Goal: Task Accomplishment & Management: Manage account settings

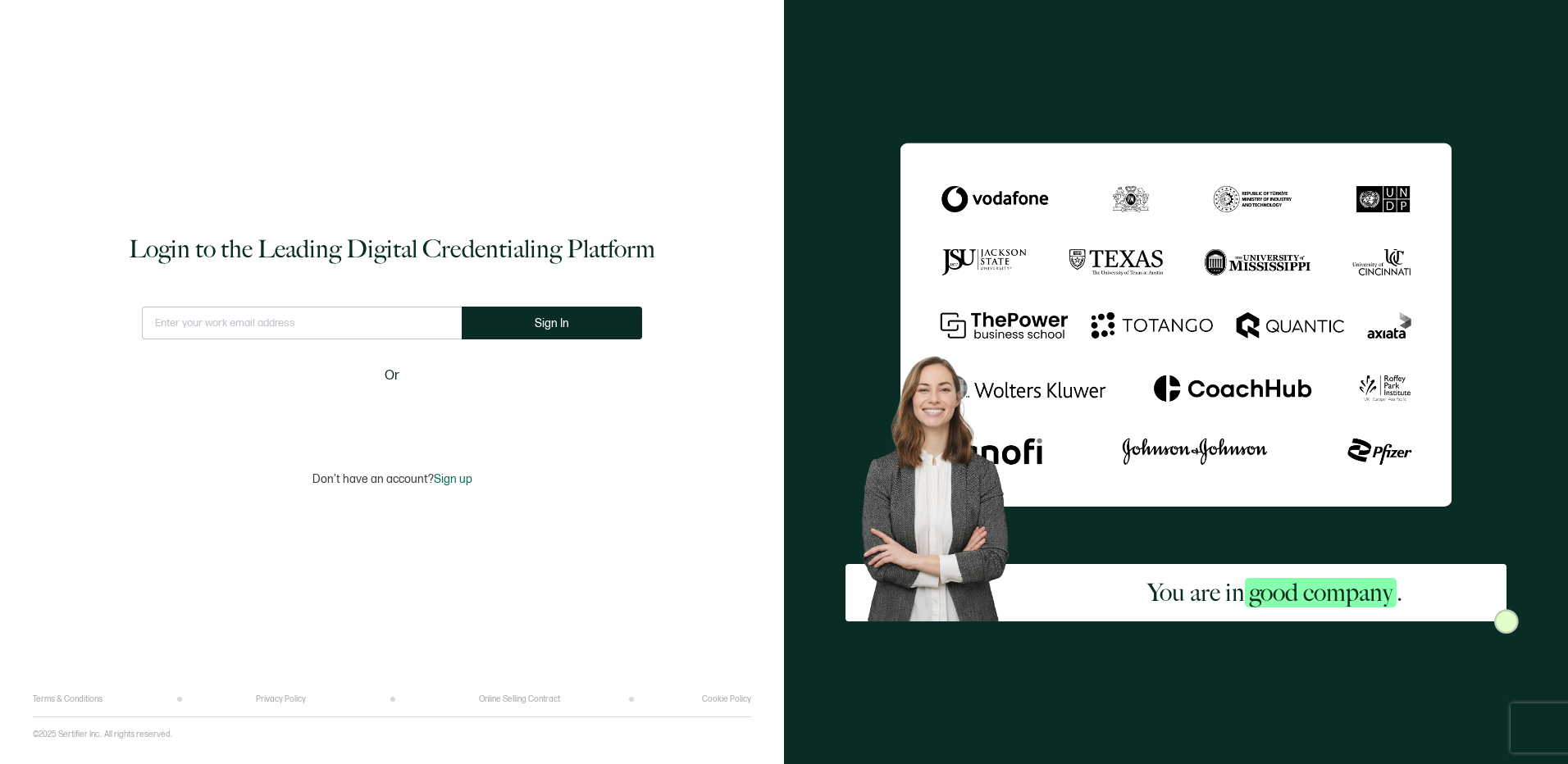
click at [402, 320] on input "text" at bounding box center [302, 323] width 320 height 33
type input "[EMAIL_ADDRESS][DOMAIN_NAME]"
click at [537, 338] on button "Sign In" at bounding box center [552, 323] width 180 height 33
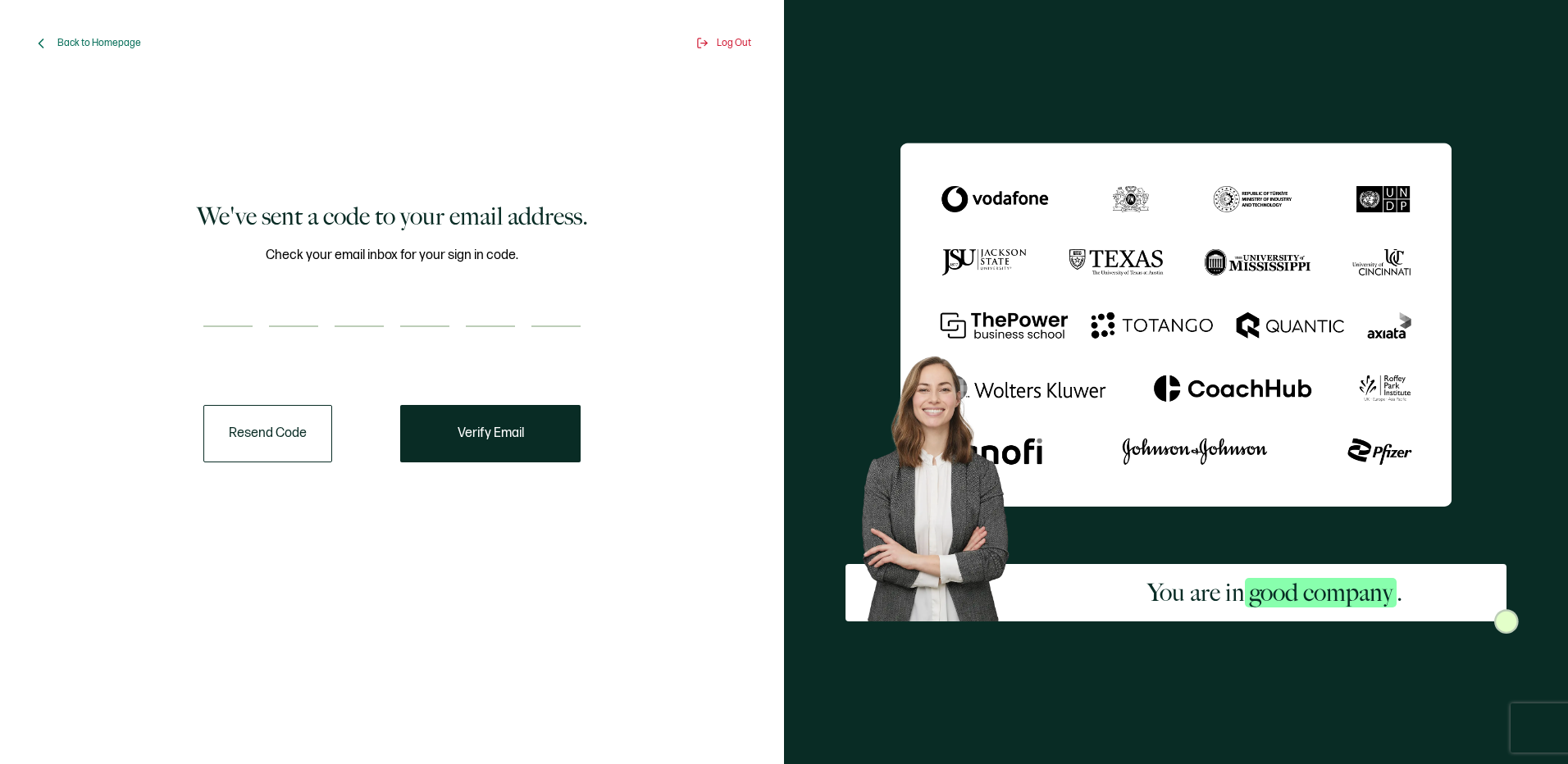
click at [242, 304] on input "number" at bounding box center [228, 311] width 49 height 33
type input "4"
type input "1"
type input "5"
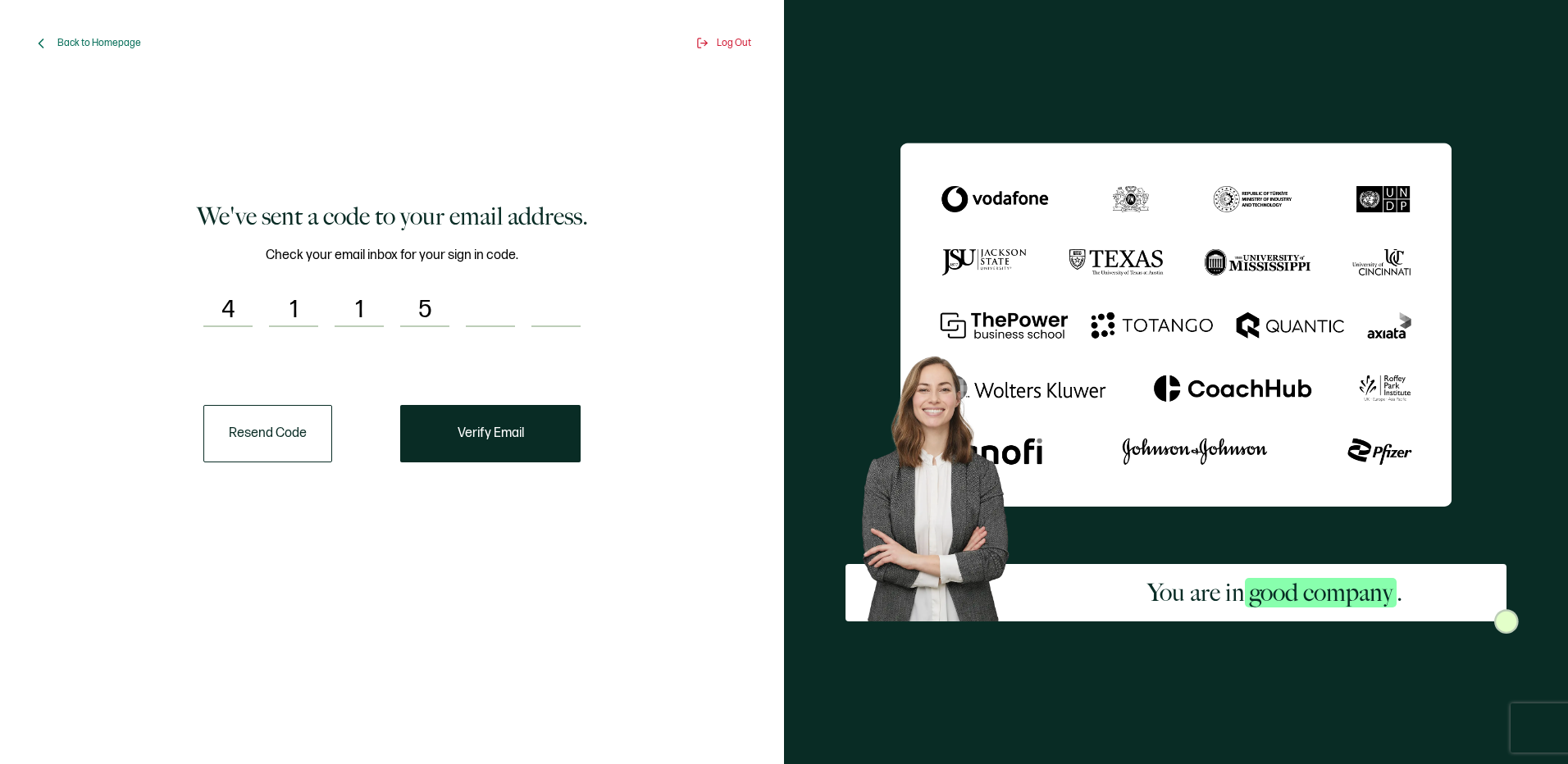
type input "8"
type input "0"
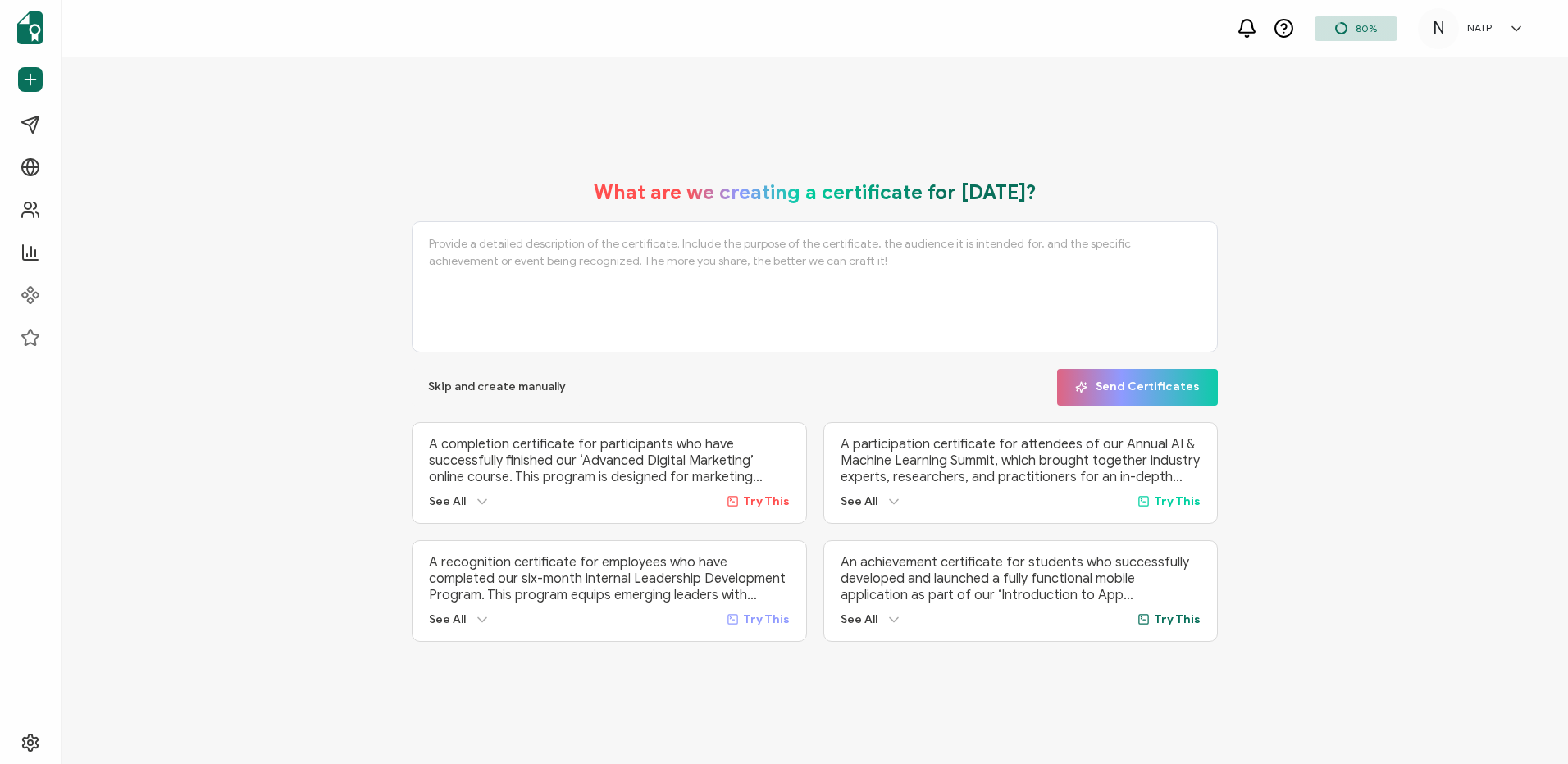
click at [1368, 29] on span "80%" at bounding box center [1366, 28] width 21 height 13
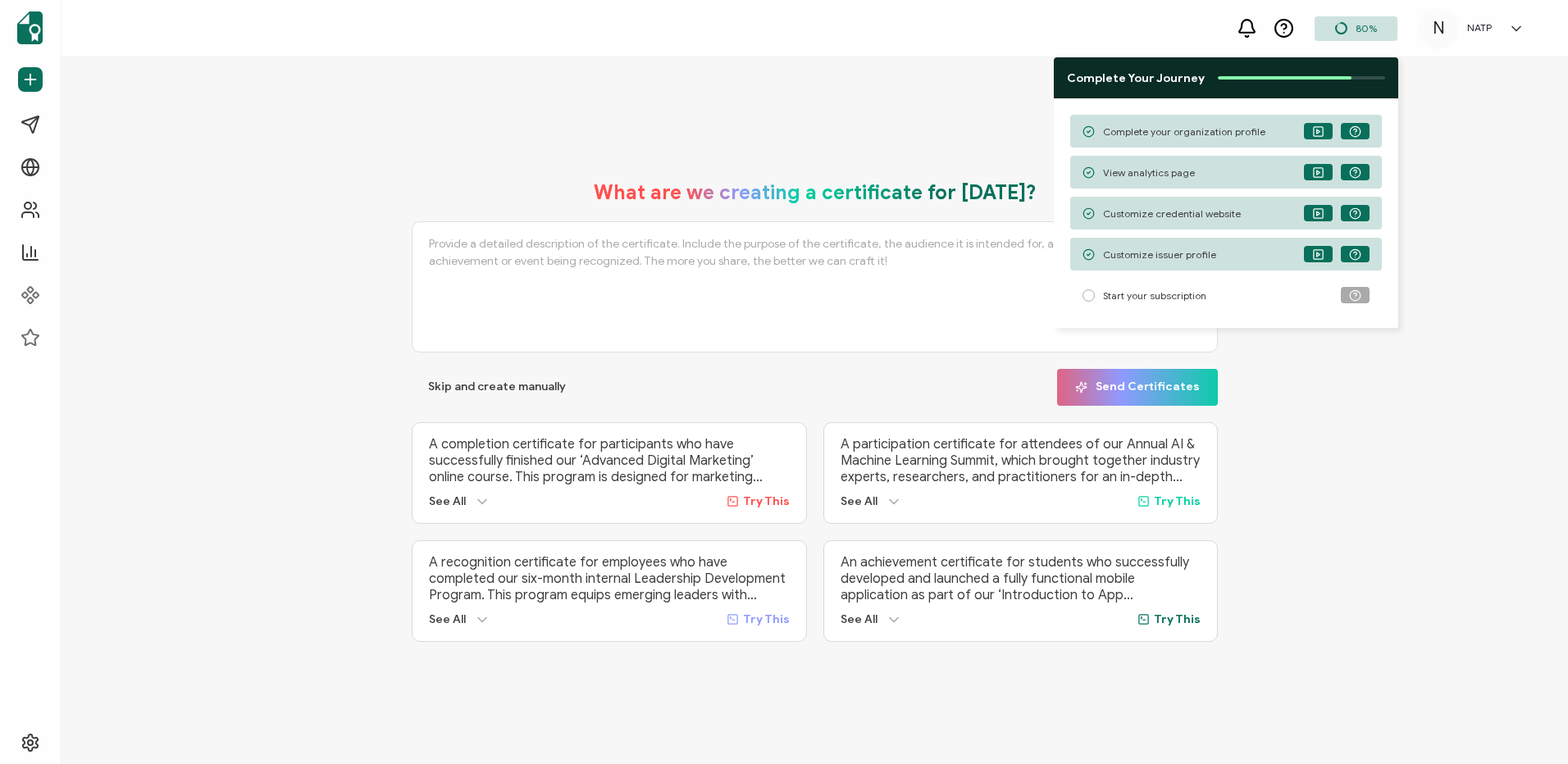
click at [1245, 254] on div "Customize issuer profile" at bounding box center [1226, 254] width 312 height 33
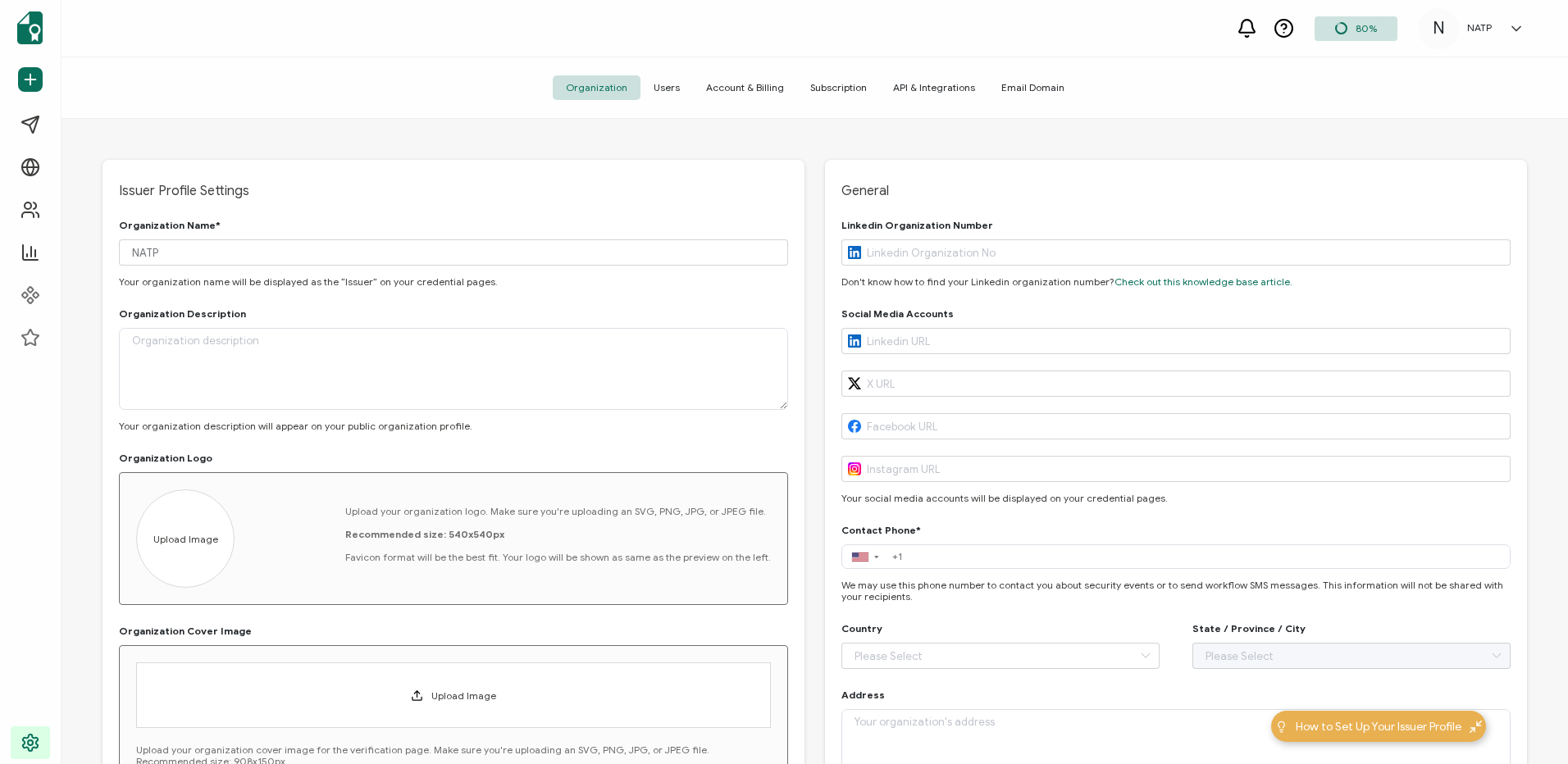
click at [663, 97] on span "Users" at bounding box center [667, 87] width 53 height 25
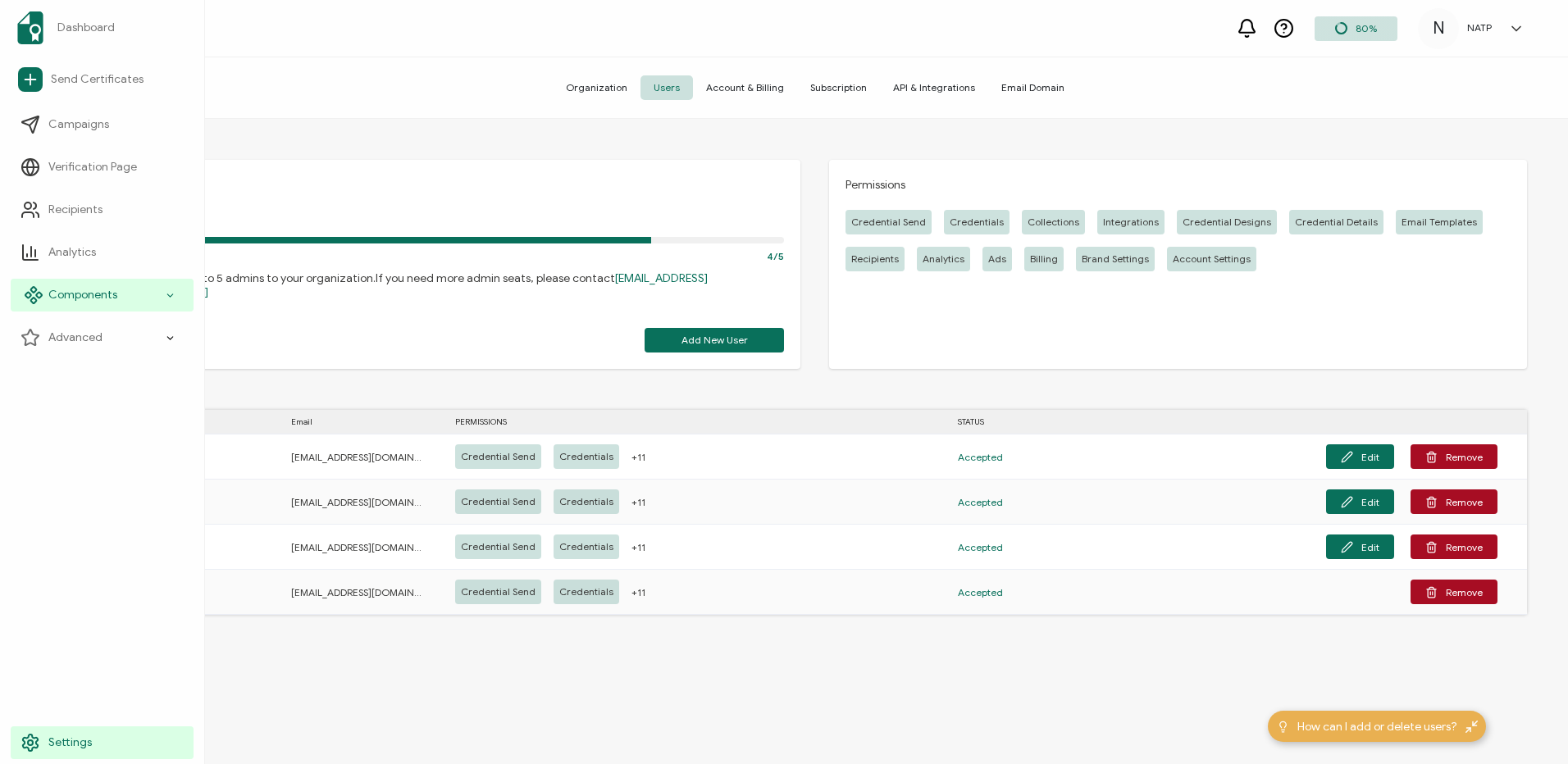
click at [92, 281] on div "Components" at bounding box center [102, 295] width 183 height 33
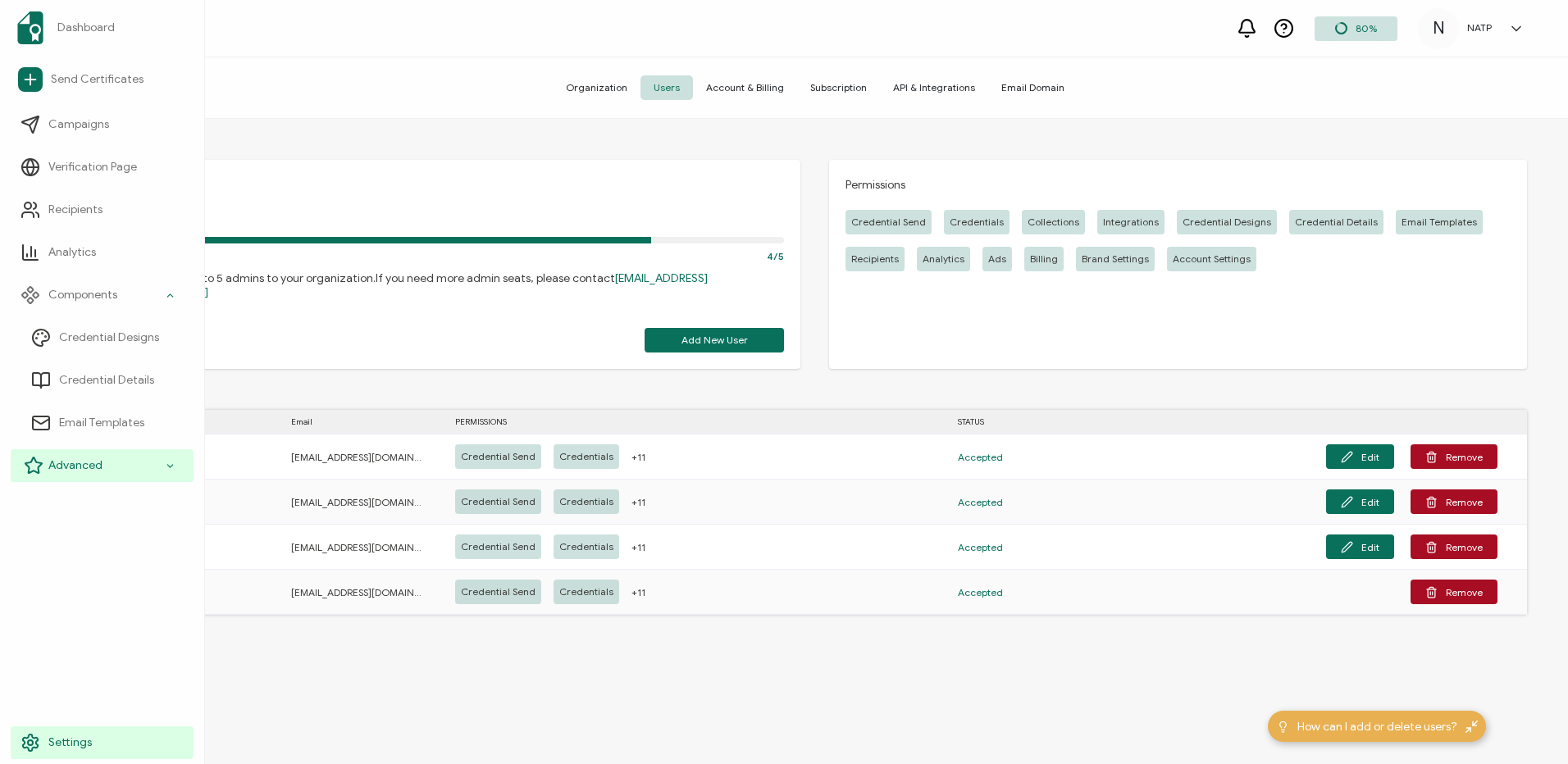
click at [99, 474] on div "Advanced" at bounding box center [102, 465] width 183 height 33
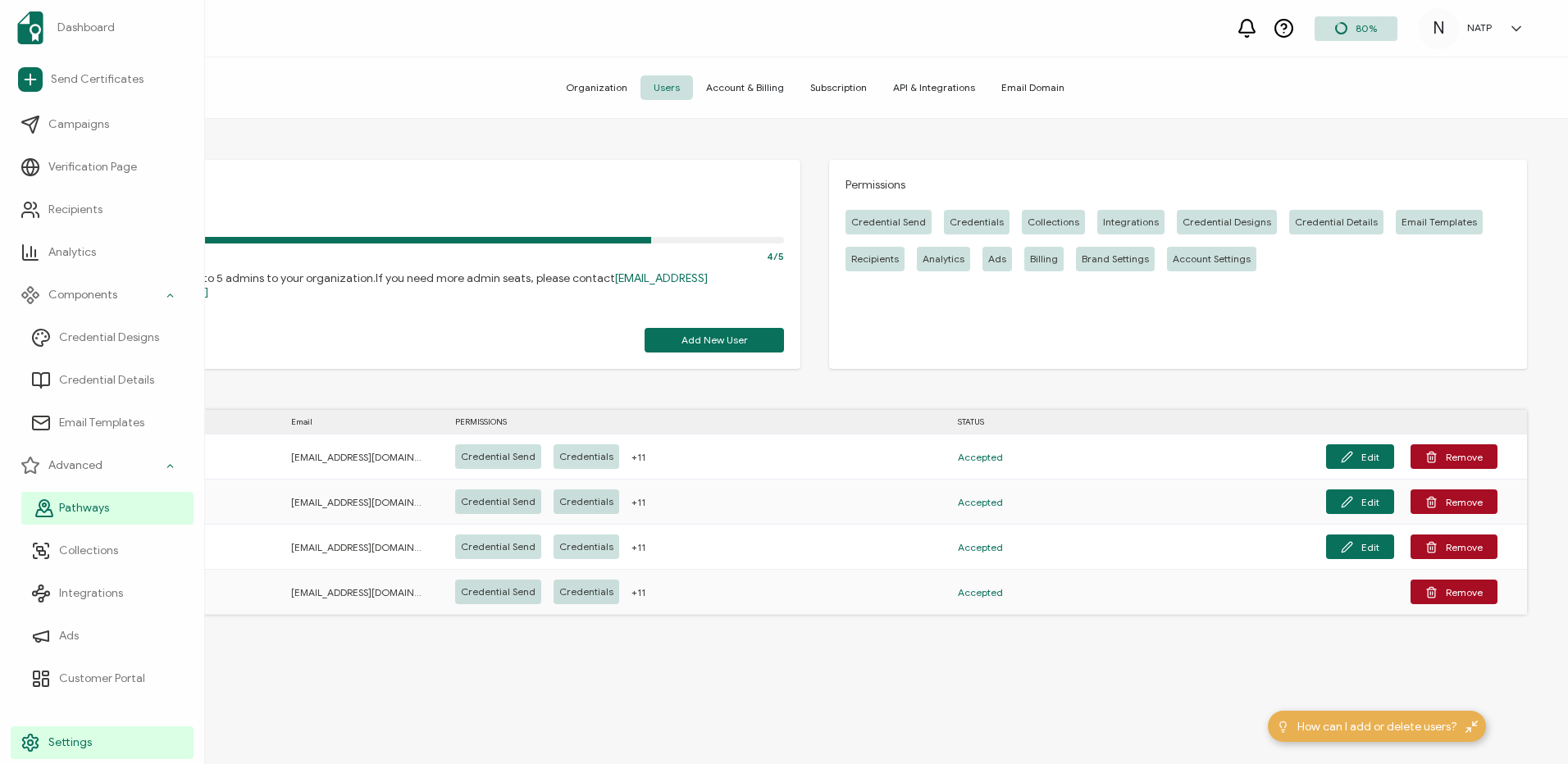
click at [96, 504] on span "Pathways" at bounding box center [84, 508] width 50 height 16
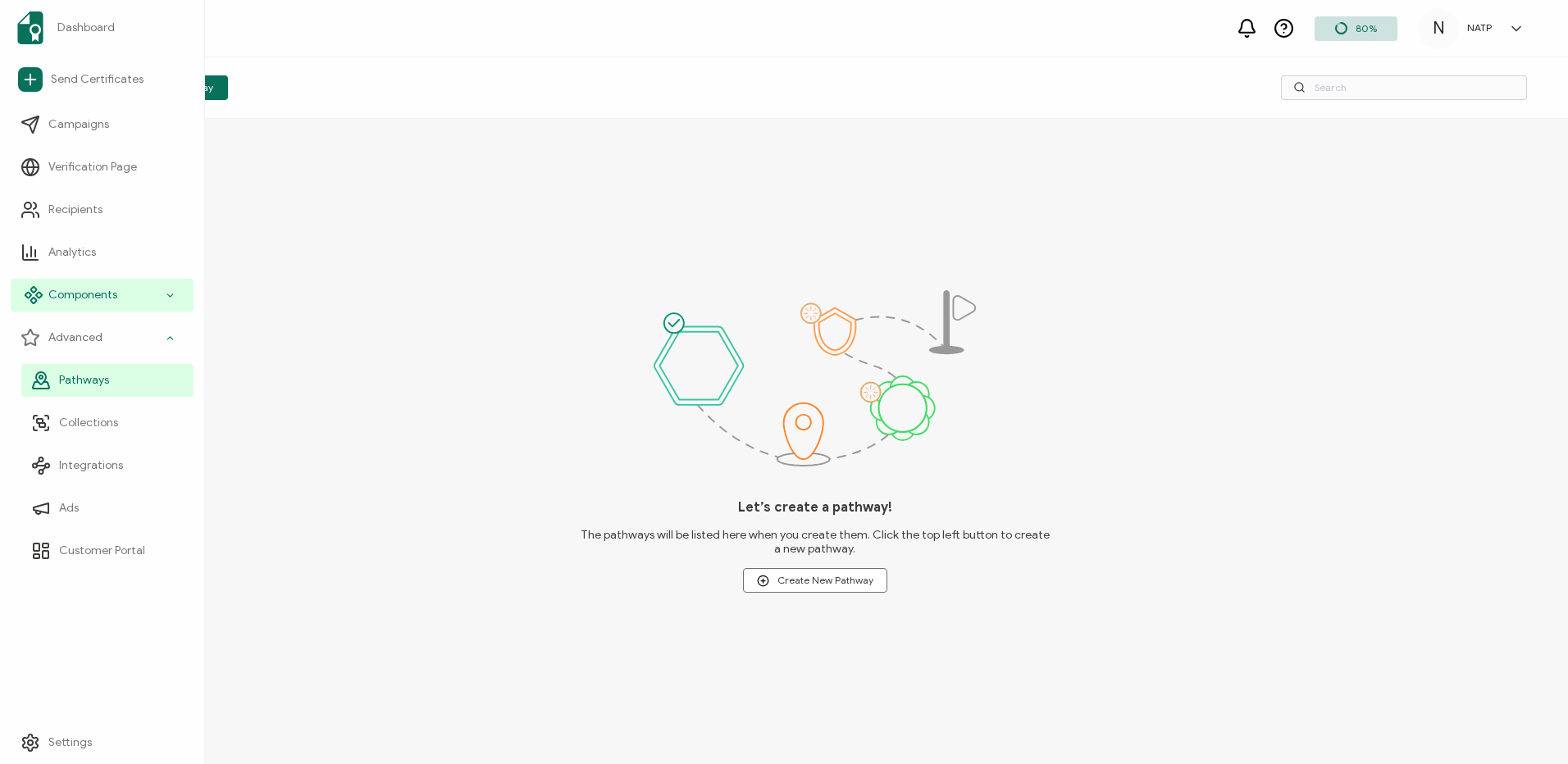
click at [97, 290] on span "Components" at bounding box center [83, 295] width 69 height 16
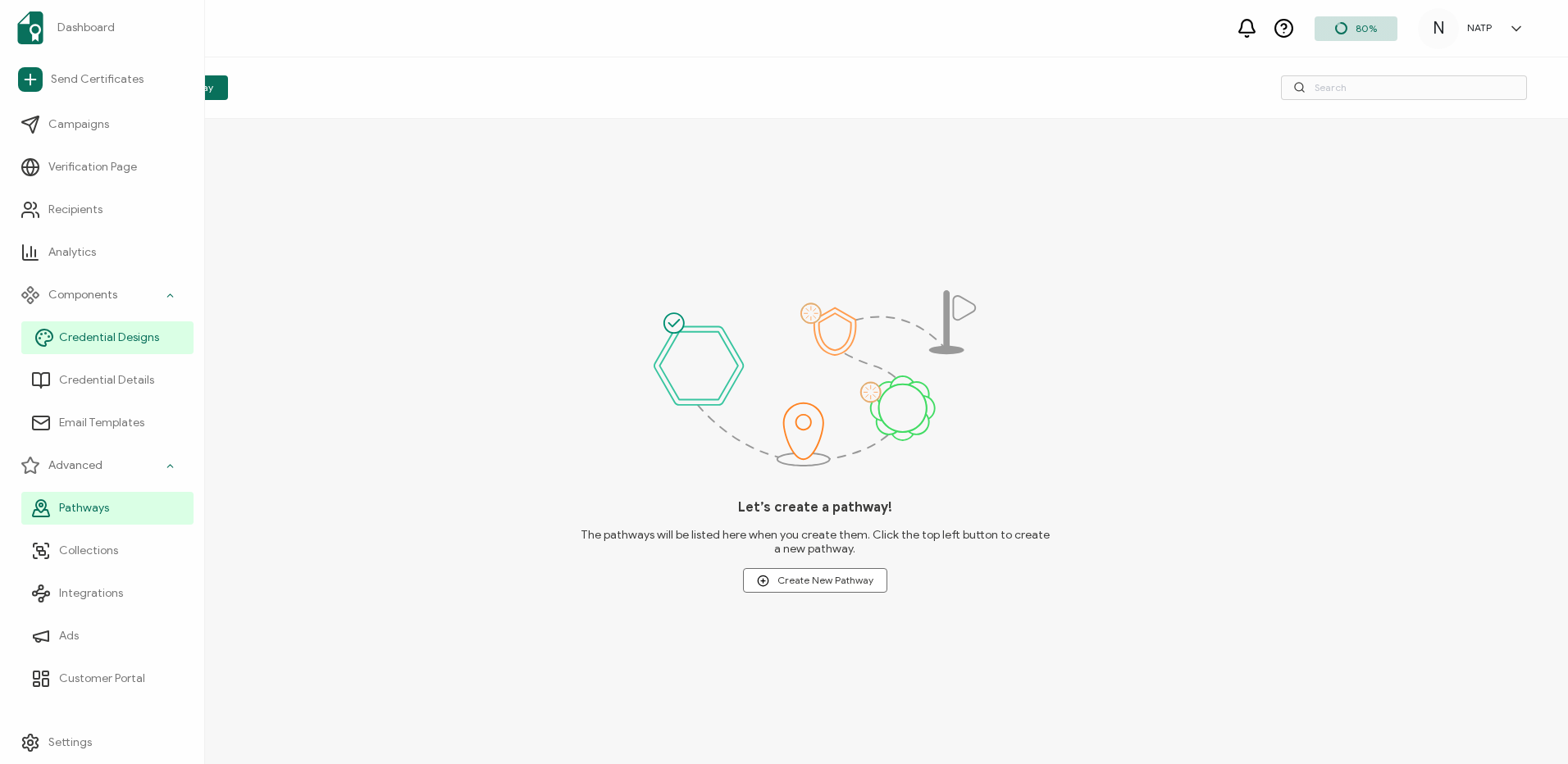
click at [123, 351] on link "Credential Designs" at bounding box center [107, 338] width 172 height 33
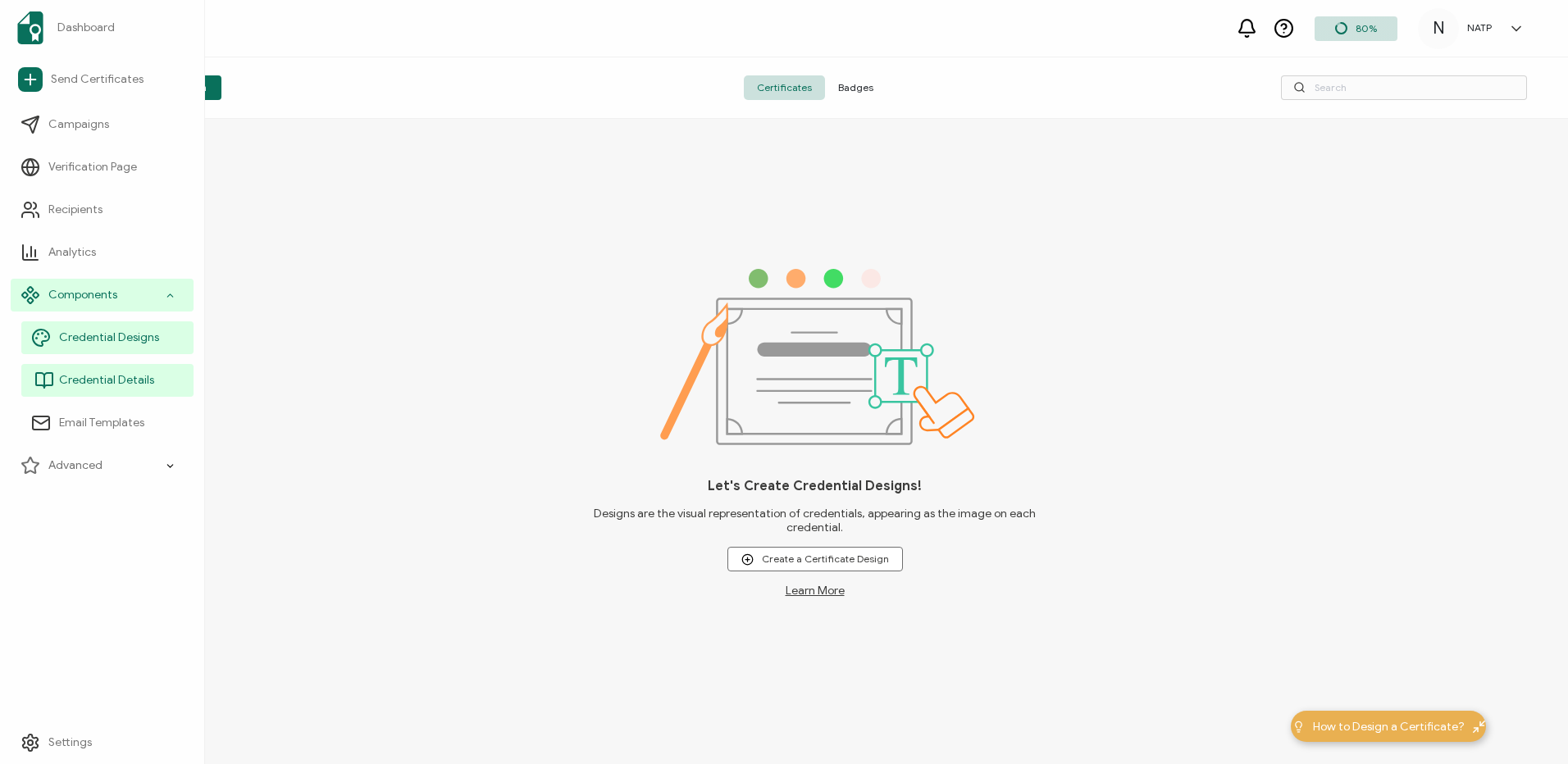
click at [121, 377] on span "Credential Details" at bounding box center [107, 381] width 95 height 16
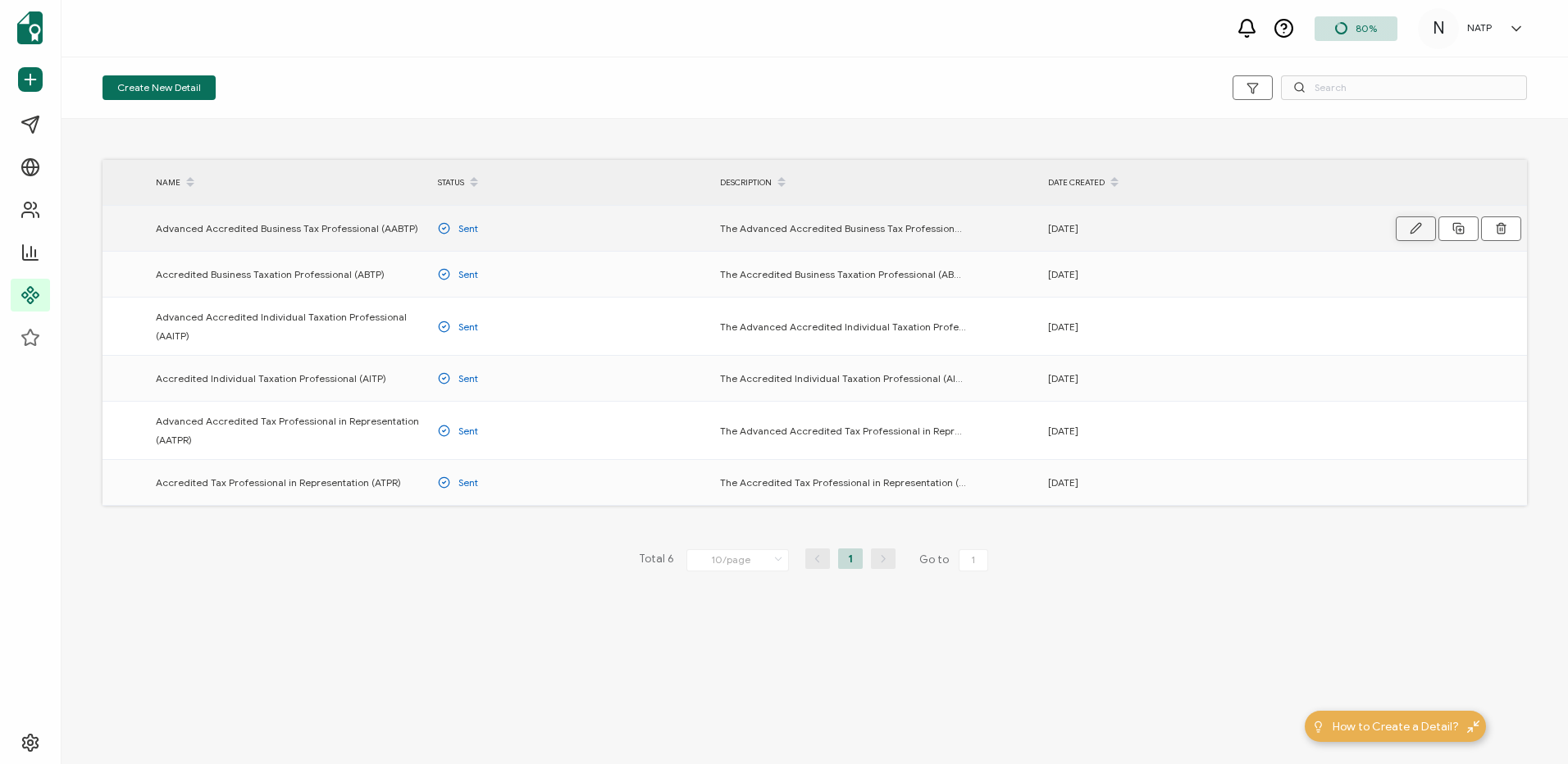
click at [1400, 220] on button "button" at bounding box center [1416, 229] width 40 height 25
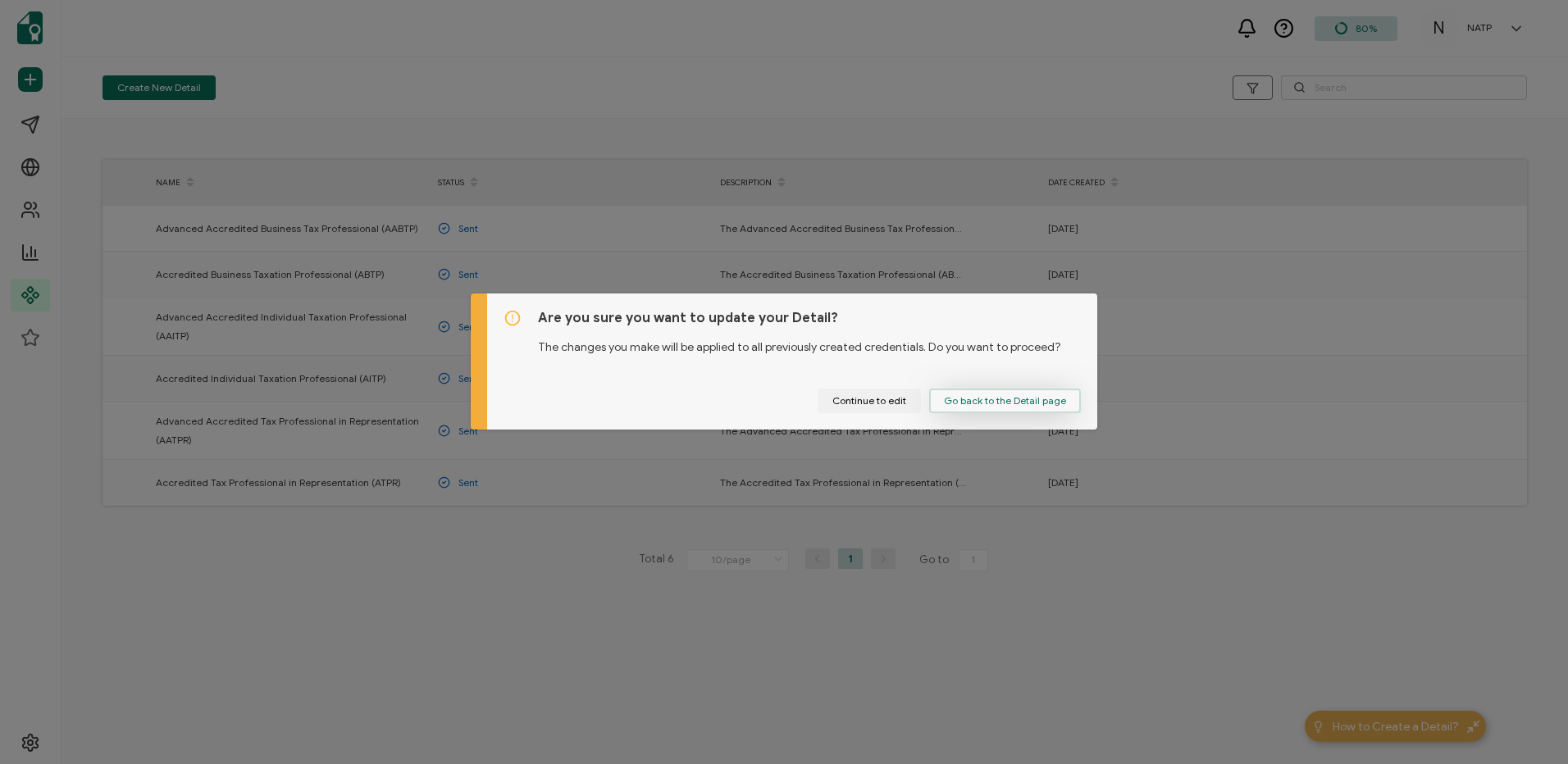
click at [968, 397] on span "Go back to the Detail page" at bounding box center [1005, 401] width 122 height 10
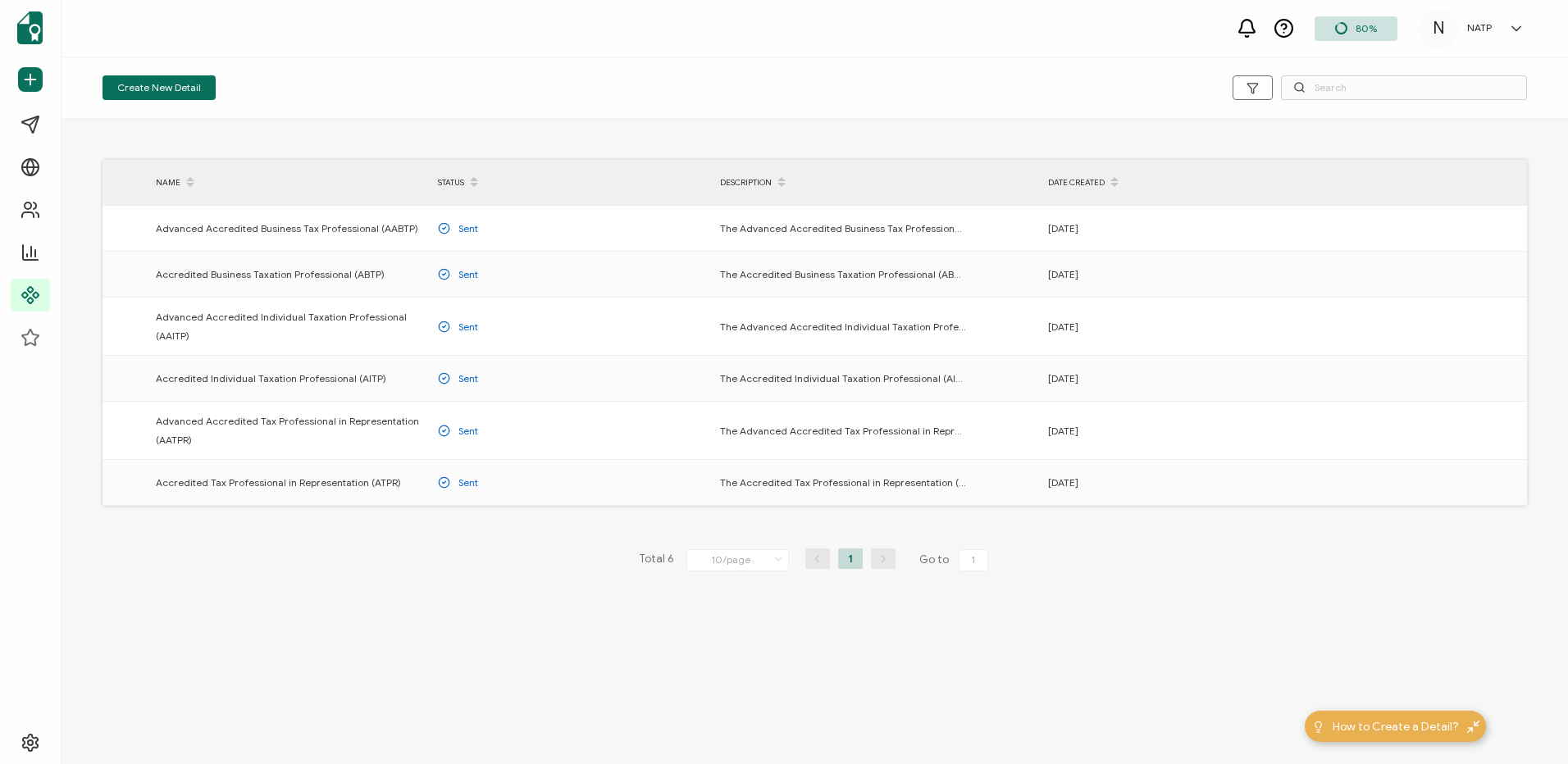
click at [1497, 29] on div "NATP" at bounding box center [1479, 27] width 41 height 12
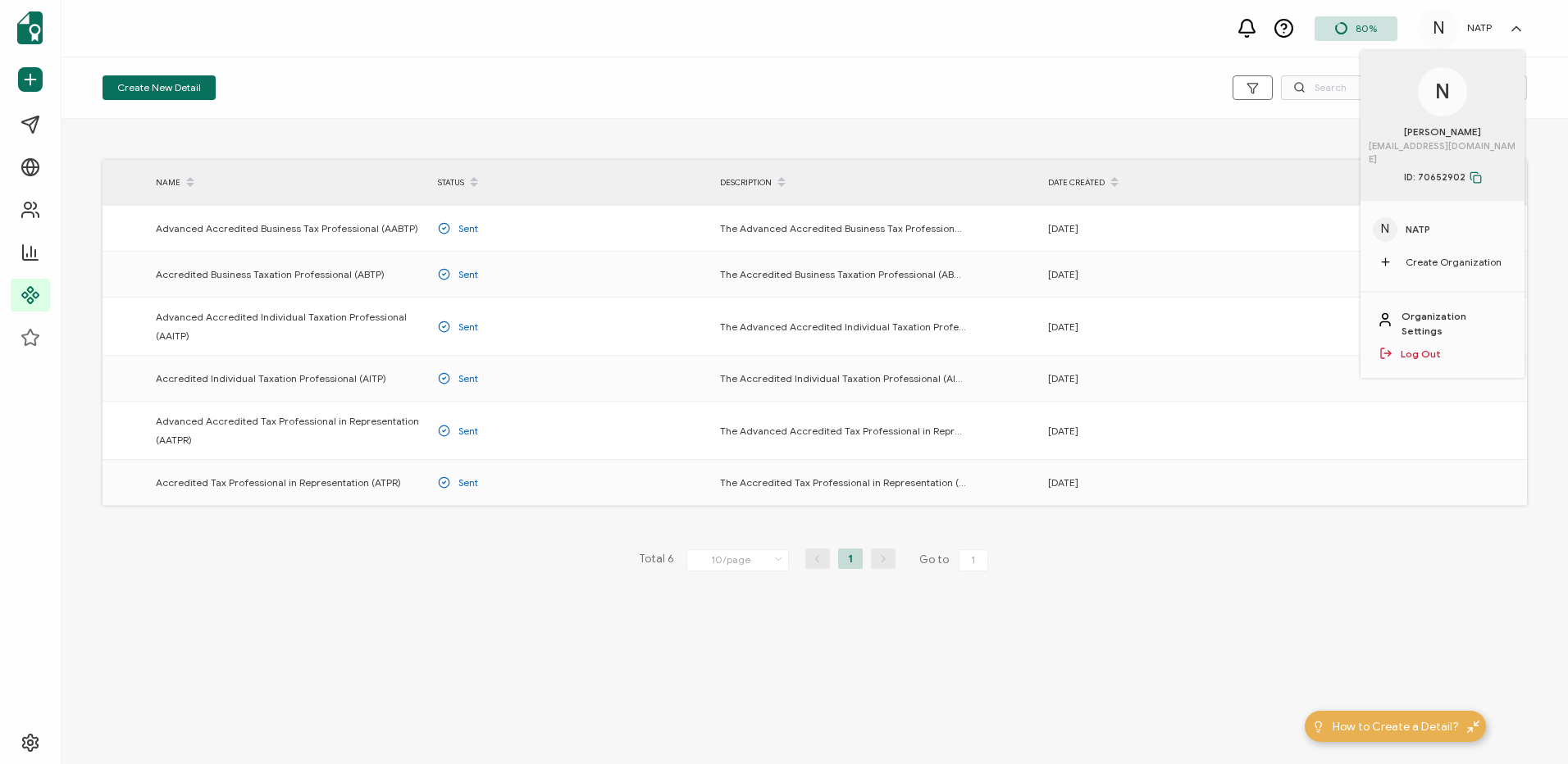
click at [733, 71] on div "Create New Detail" at bounding box center [815, 88] width 1507 height 62
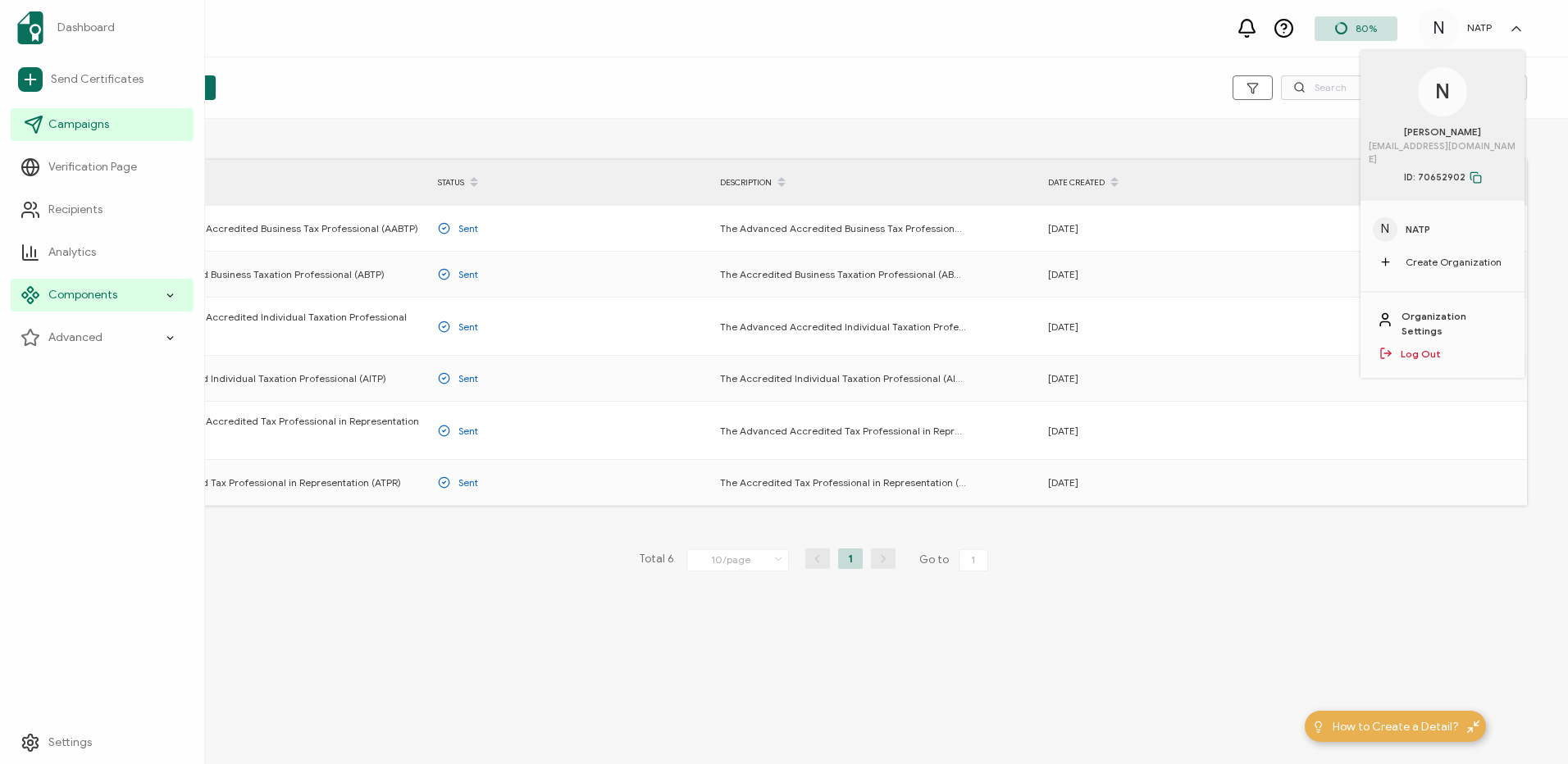
click at [103, 121] on span "Campaigns" at bounding box center [78, 125] width 61 height 16
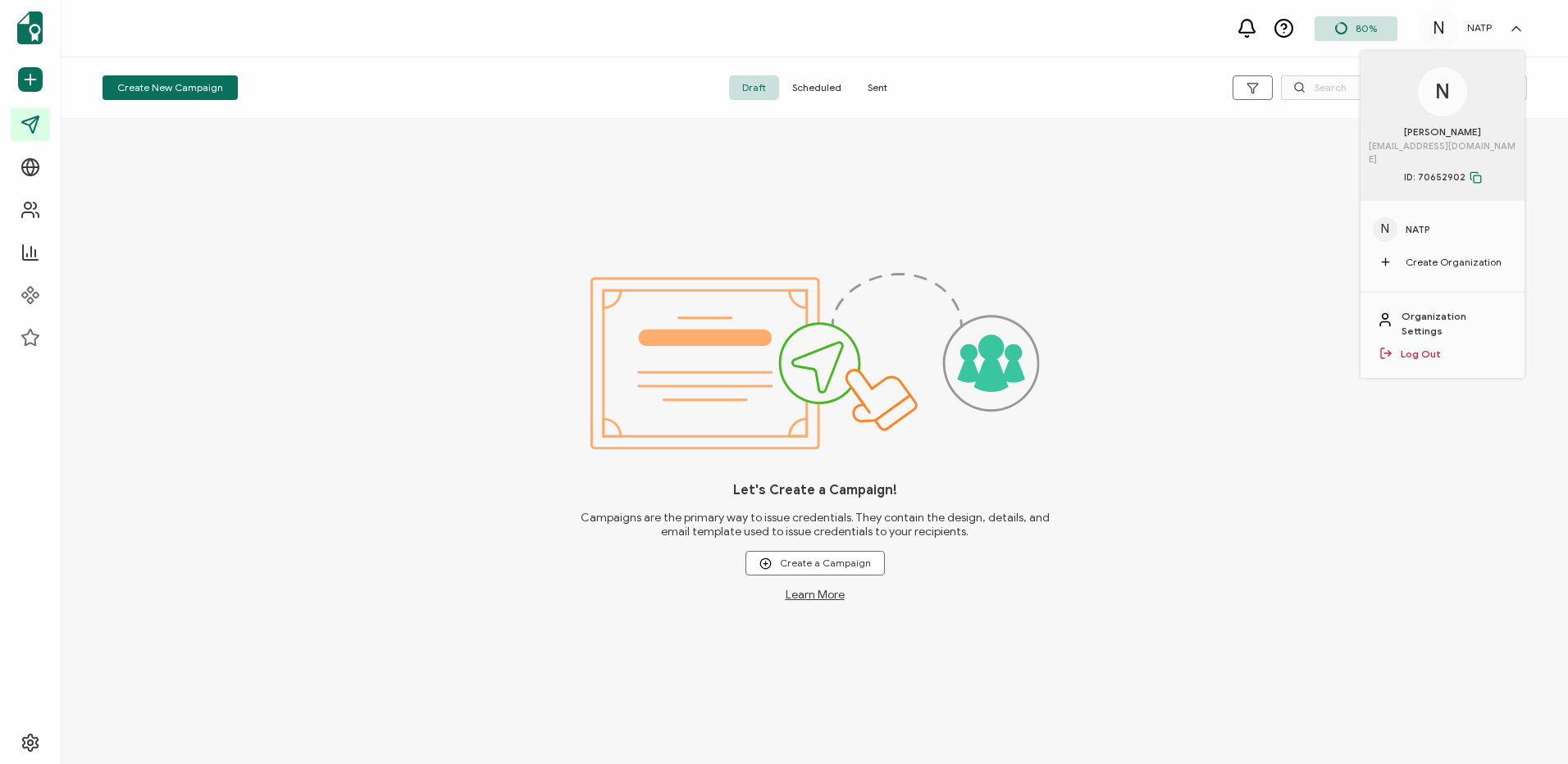
drag, startPoint x: 840, startPoint y: 577, endPoint x: 829, endPoint y: 588, distance: 15.6
click at [839, 578] on div "Let's Create a Campaign! Campaigns are the primary way to issue credentials. Th…" at bounding box center [815, 541] width 471 height 119
click at [829, 588] on link "Learn More" at bounding box center [815, 594] width 59 height 14
